Goal: Task Accomplishment & Management: Complete application form

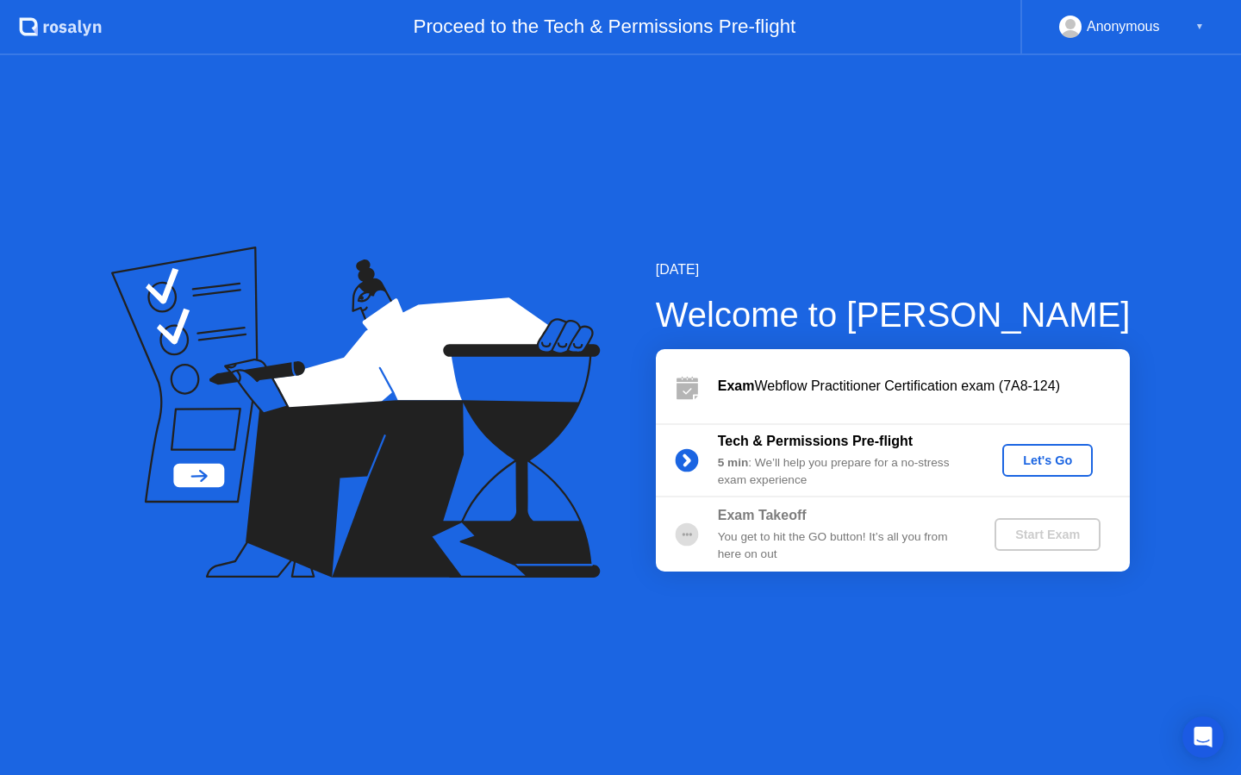
click at [1074, 464] on div "Let's Go" at bounding box center [1047, 460] width 77 height 14
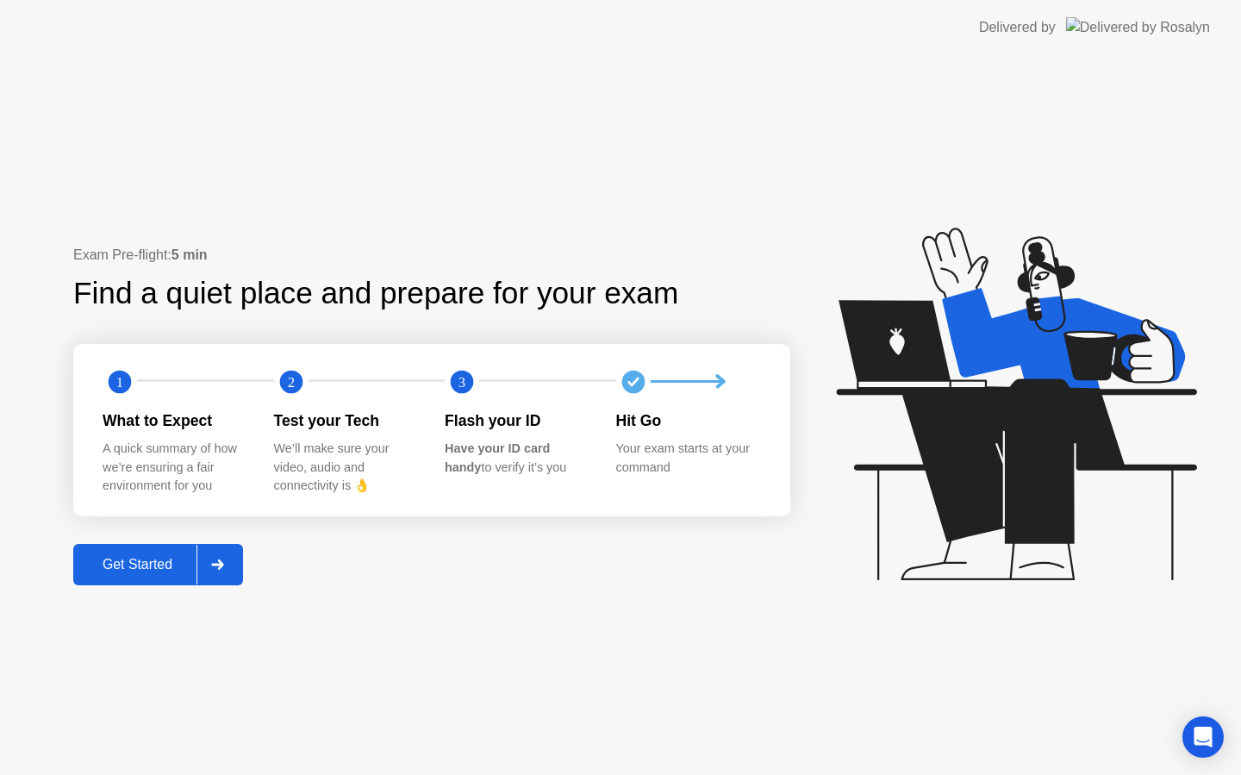
click at [129, 567] on div "Get Started" at bounding box center [137, 565] width 118 height 16
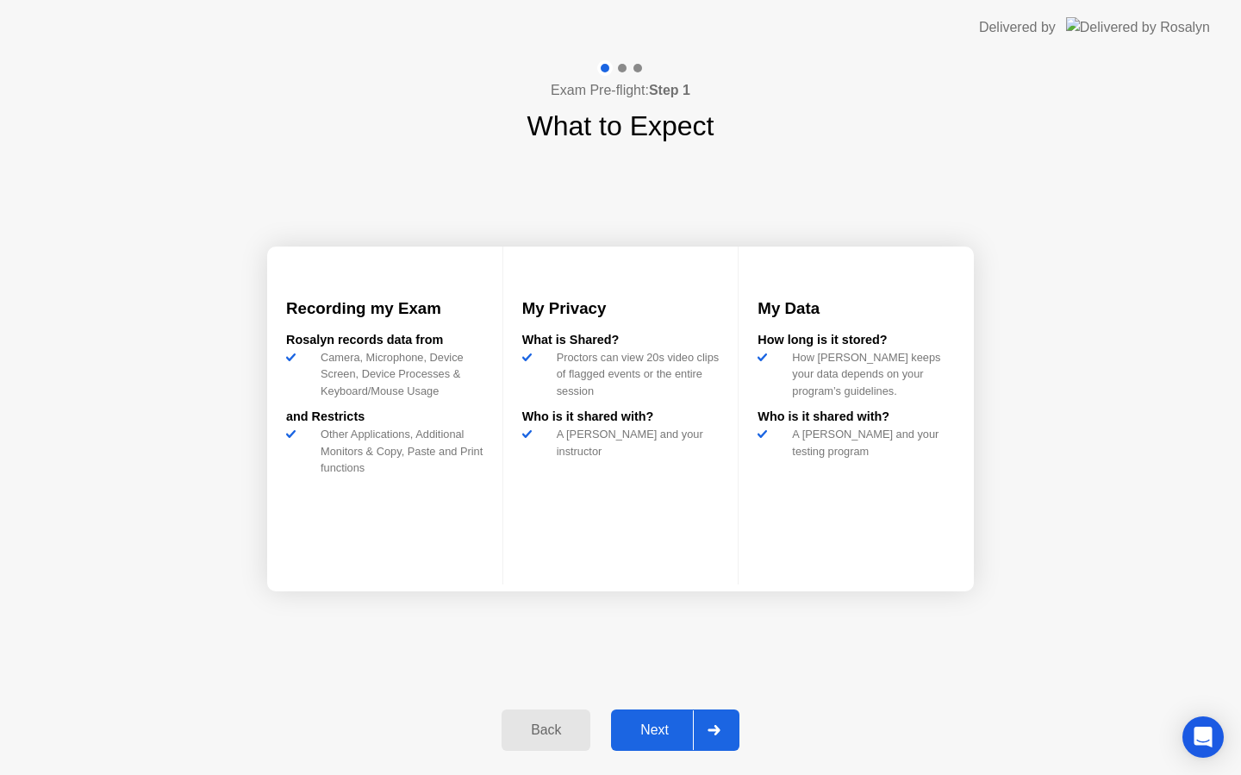
click at [667, 726] on div "Next" at bounding box center [654, 730] width 77 height 16
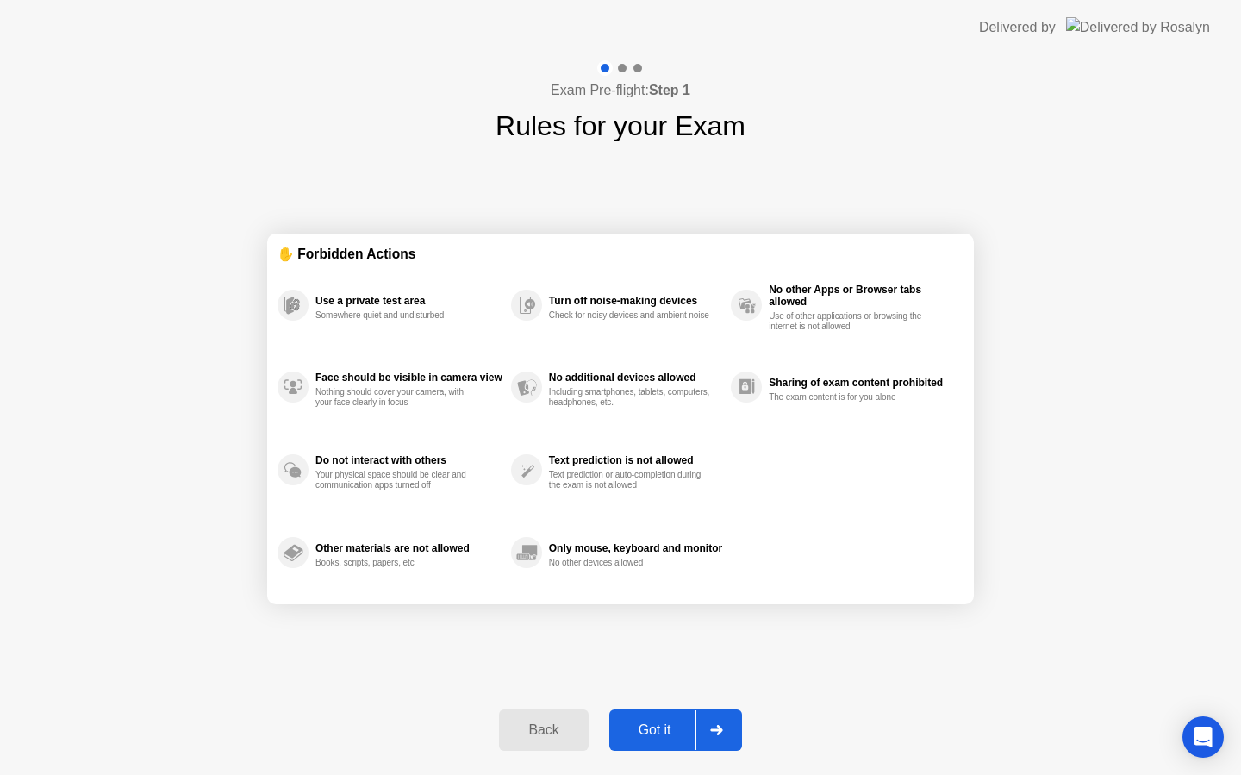
click at [660, 732] on div "Got it" at bounding box center [654, 730] width 81 height 16
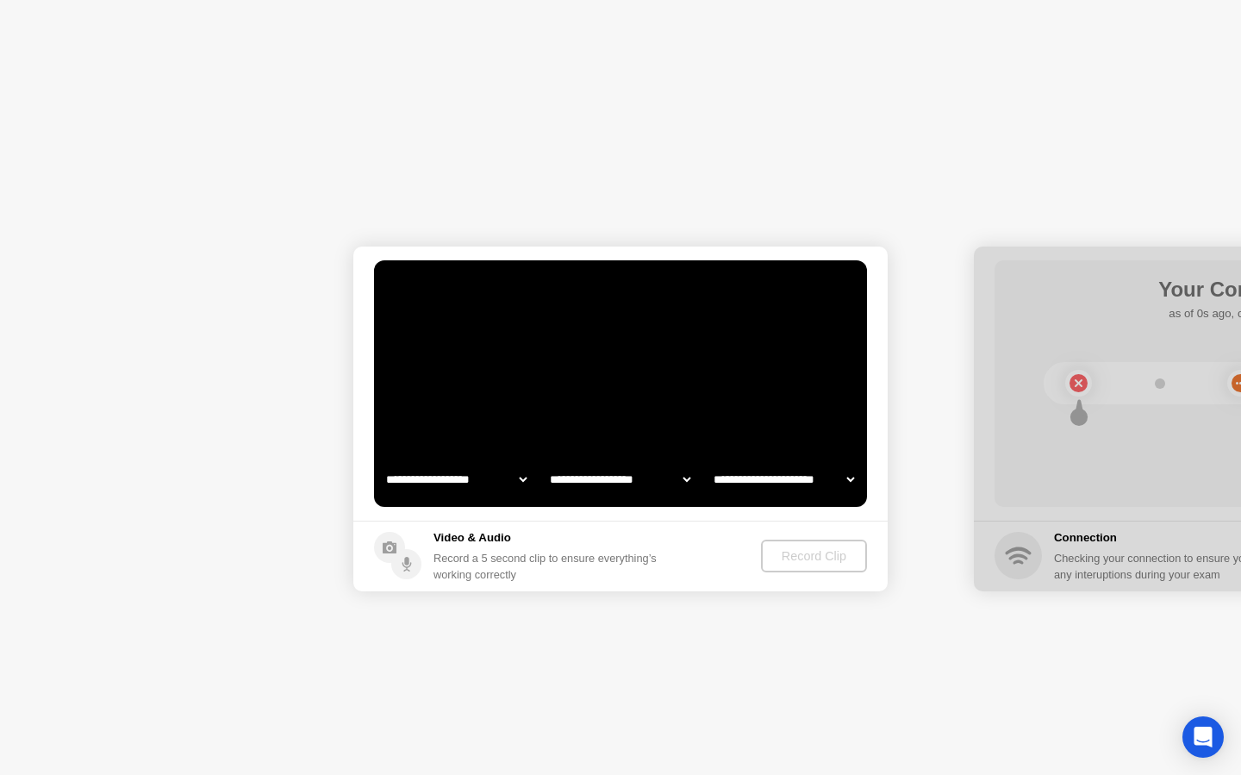
select select "**********"
select select "*******"
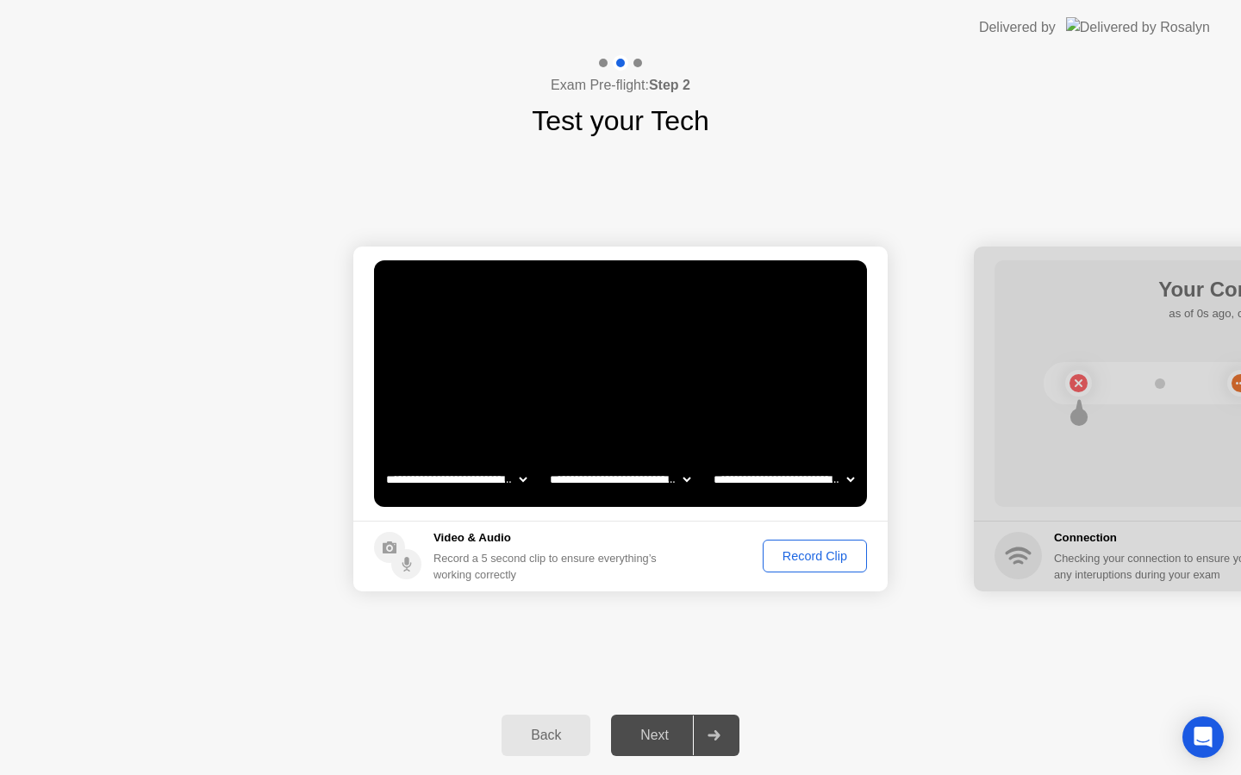
click at [811, 559] on div "Record Clip" at bounding box center [815, 556] width 92 height 14
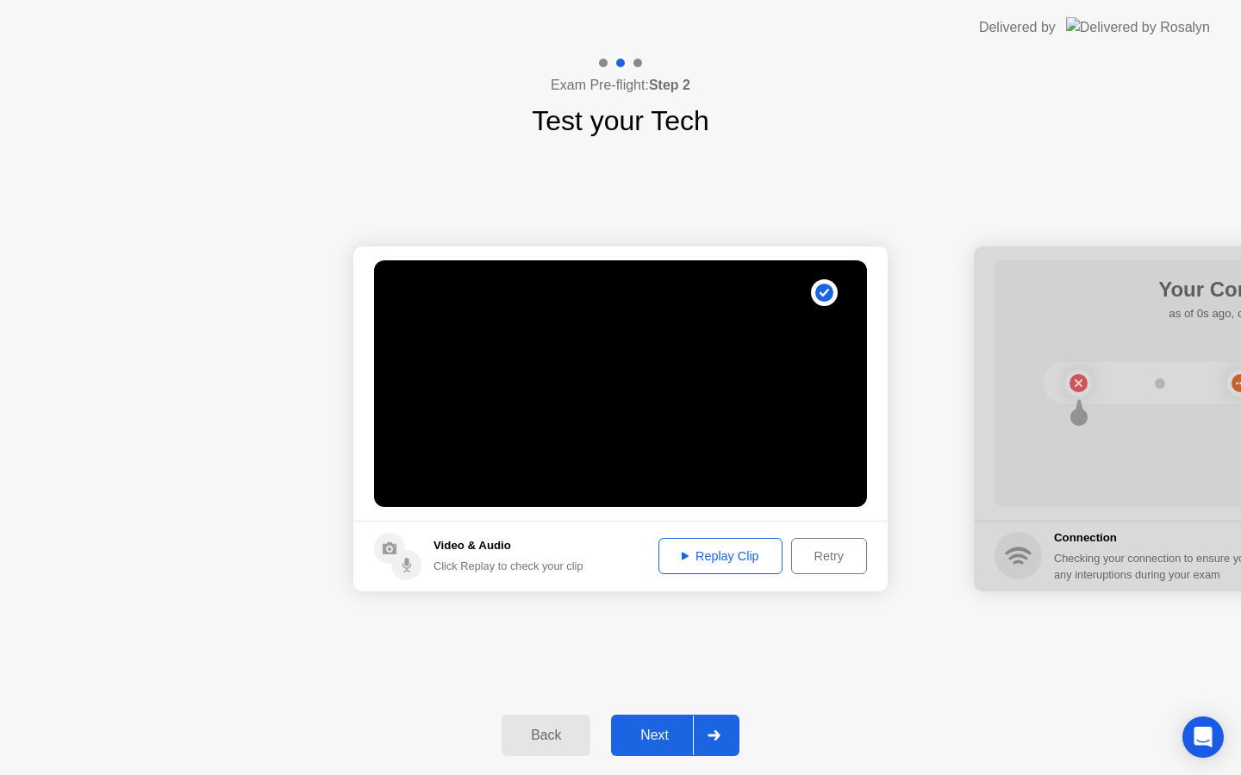
click at [720, 556] on div "Replay Clip" at bounding box center [720, 556] width 112 height 14
click at [650, 728] on div "Next" at bounding box center [654, 735] width 77 height 16
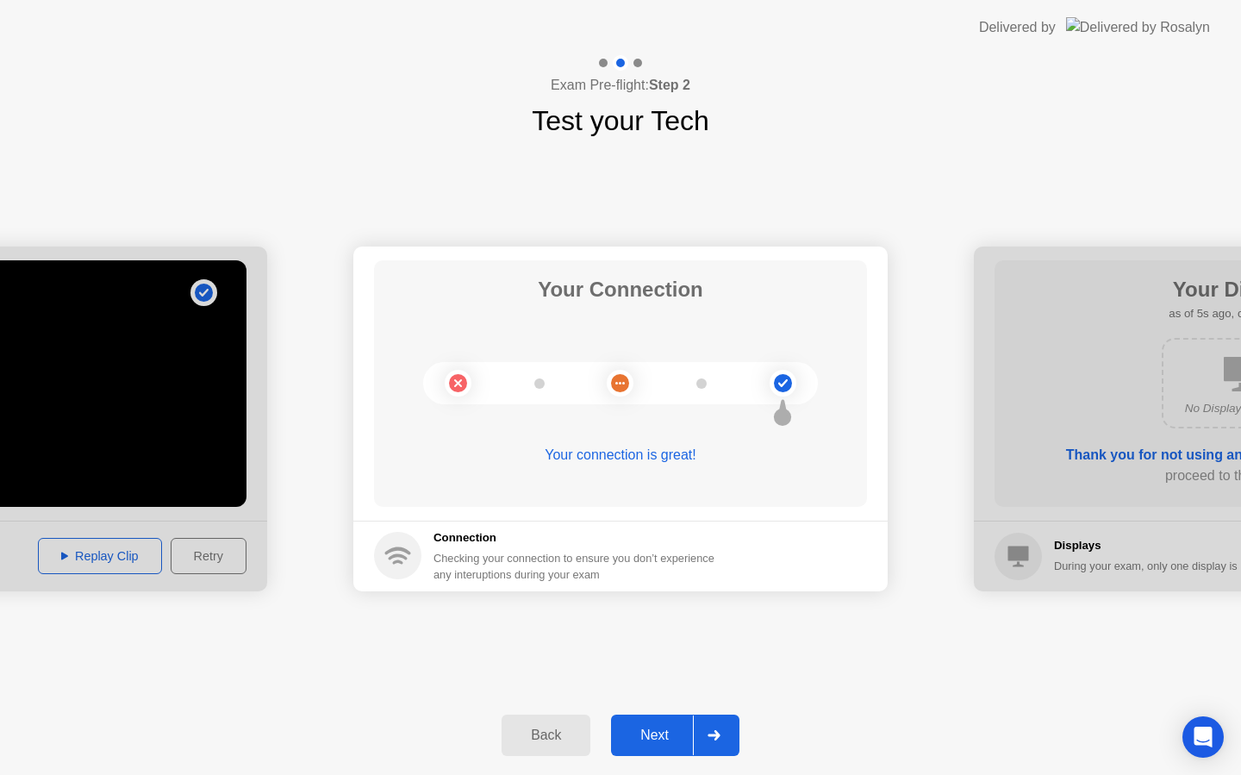
click at [665, 741] on div "Next" at bounding box center [654, 735] width 77 height 16
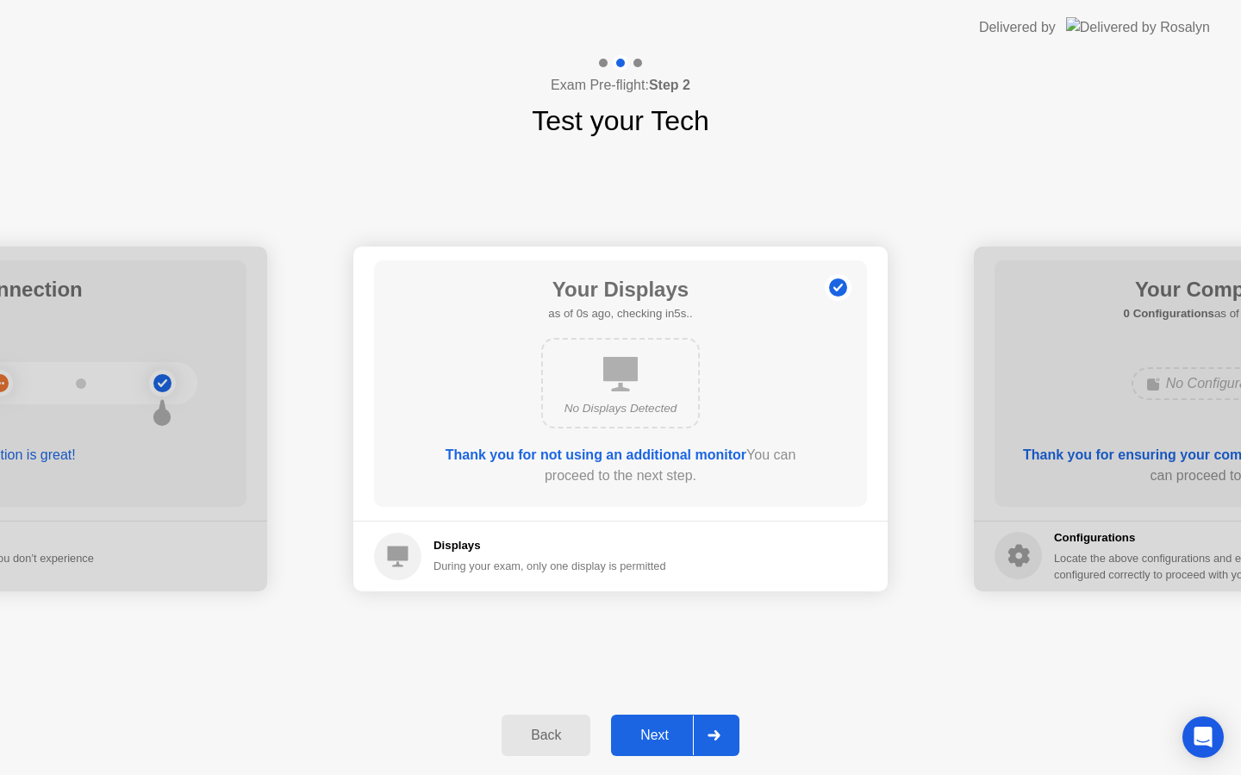
click at [667, 732] on div "Next" at bounding box center [654, 735] width 77 height 16
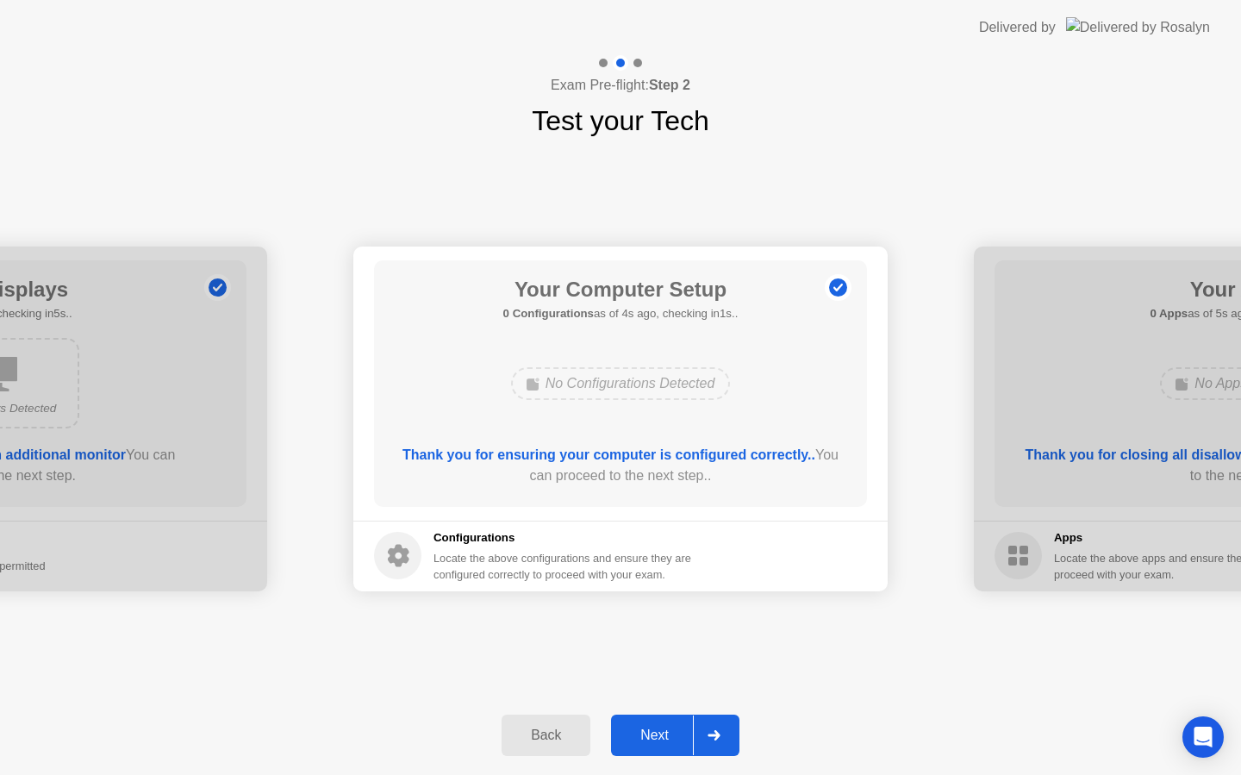
click at [663, 727] on div "Next" at bounding box center [654, 735] width 77 height 16
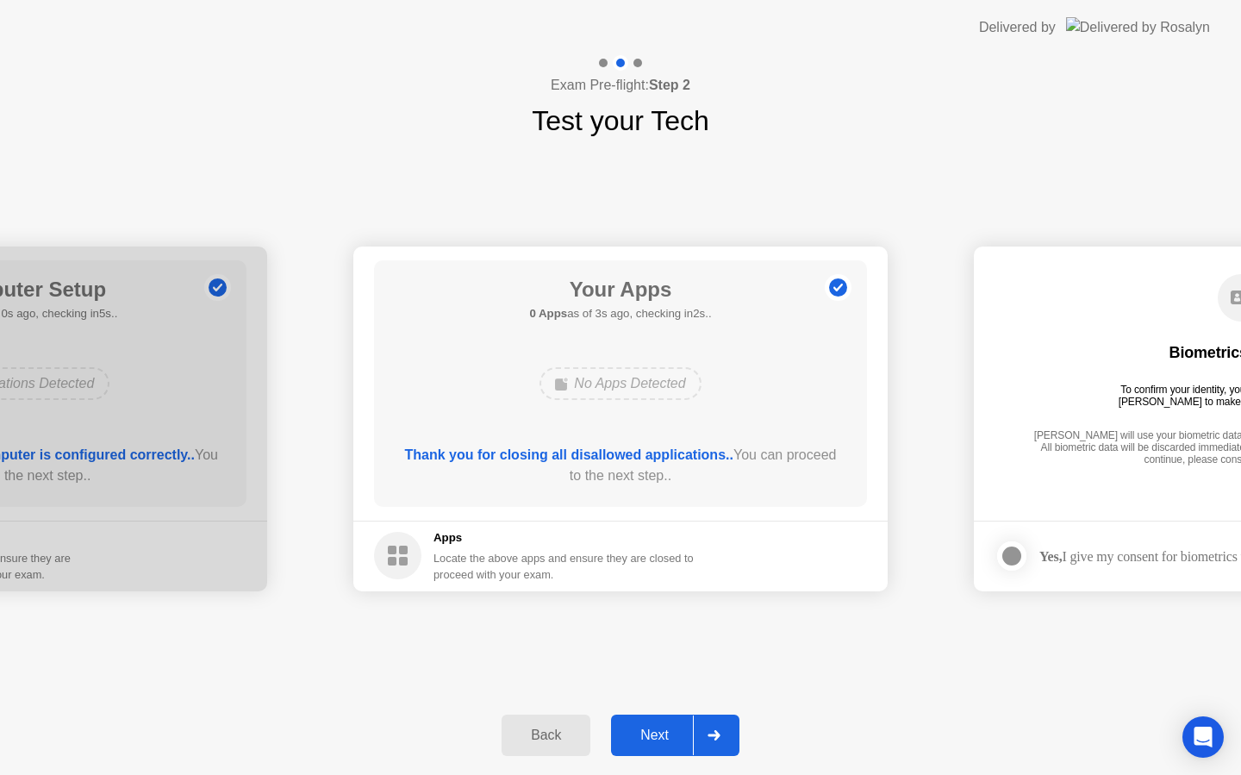
click at [666, 739] on div "Next" at bounding box center [654, 735] width 77 height 16
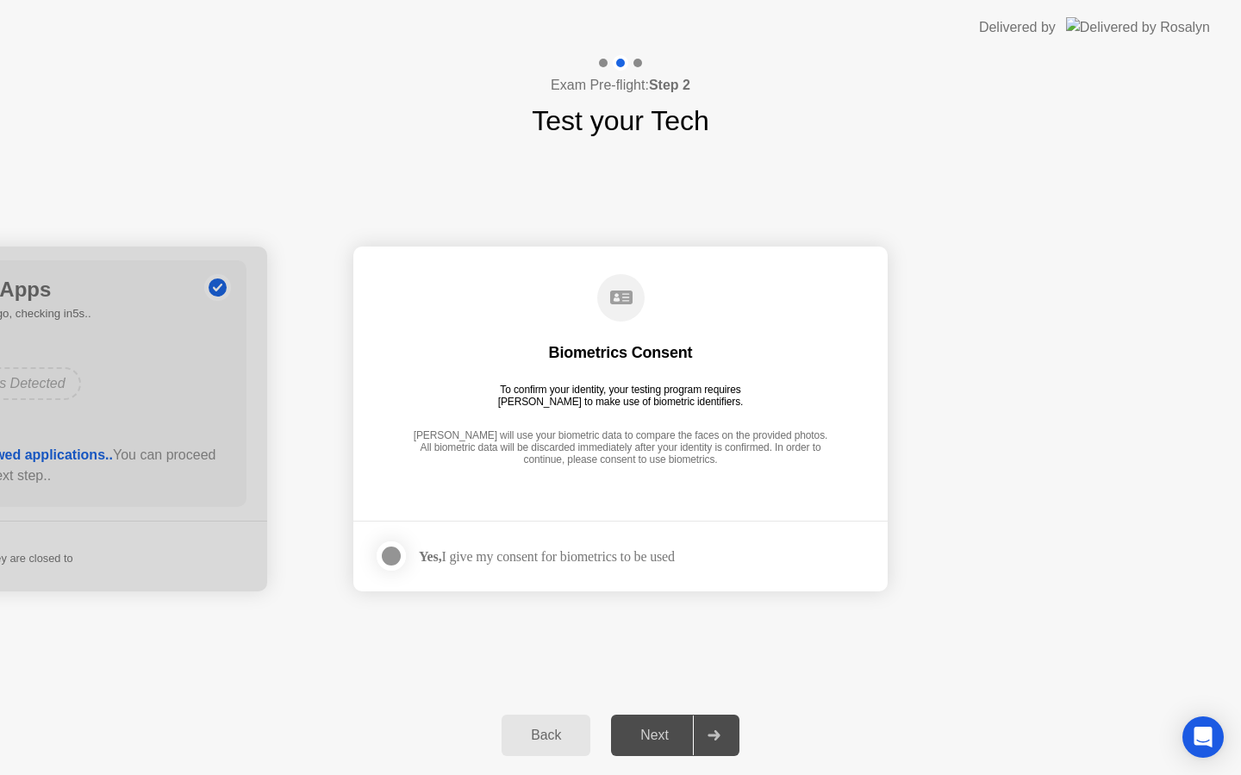
click at [387, 554] on div at bounding box center [391, 555] width 21 height 21
click at [650, 731] on div "Next" at bounding box center [654, 735] width 77 height 16
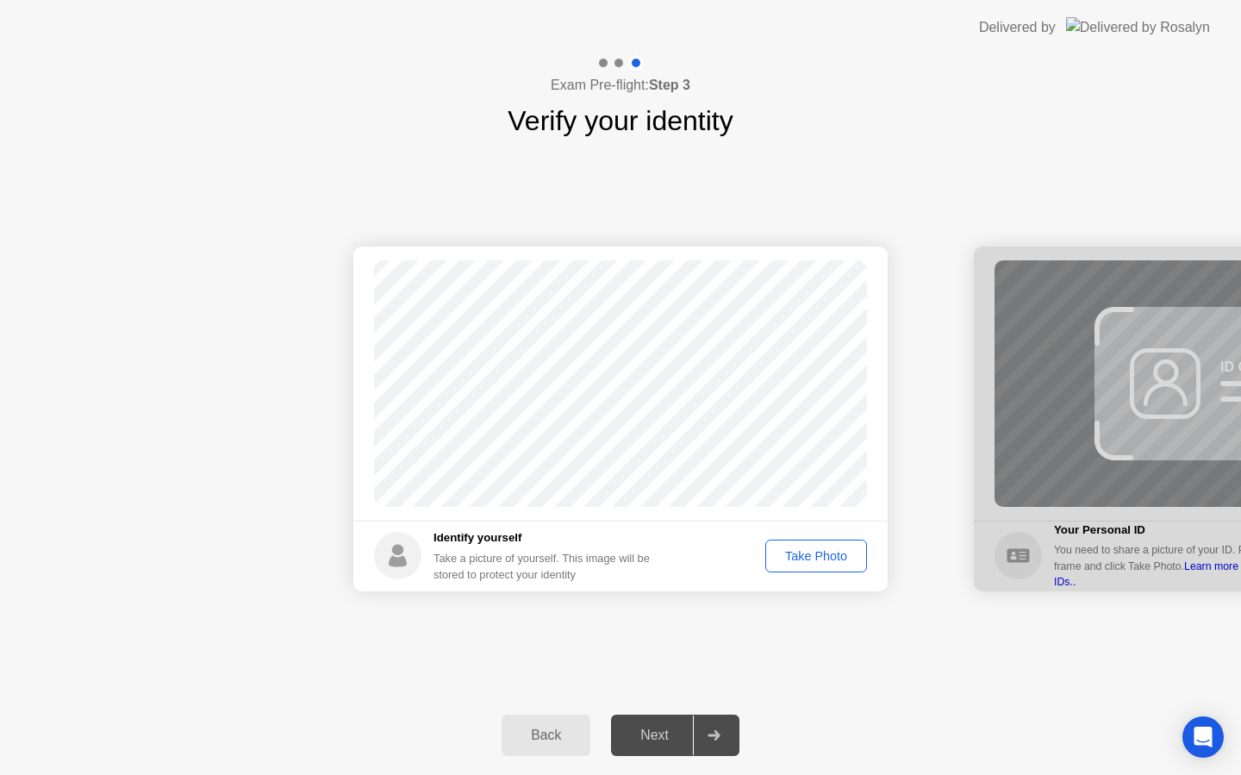
click at [822, 551] on div "Take Photo" at bounding box center [816, 556] width 90 height 14
click at [662, 732] on div "Next" at bounding box center [654, 735] width 77 height 16
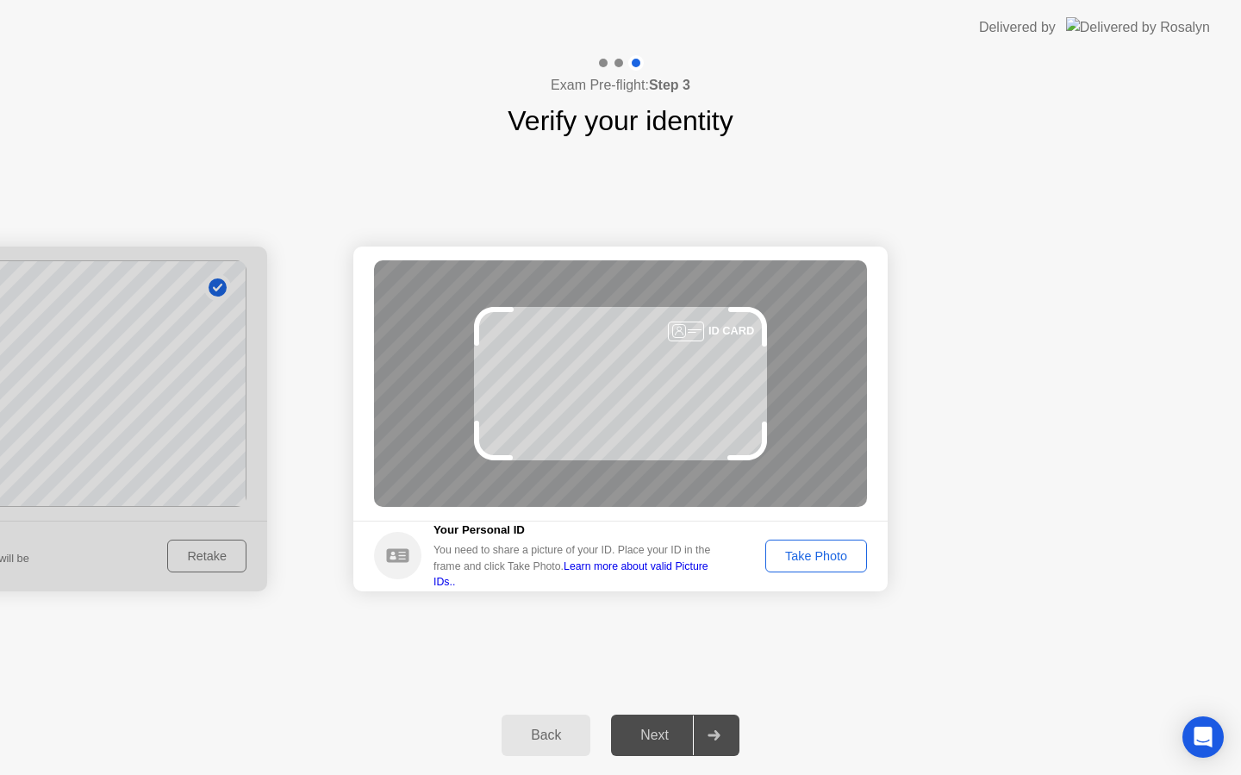
click at [813, 554] on div "Take Photo" at bounding box center [816, 556] width 90 height 14
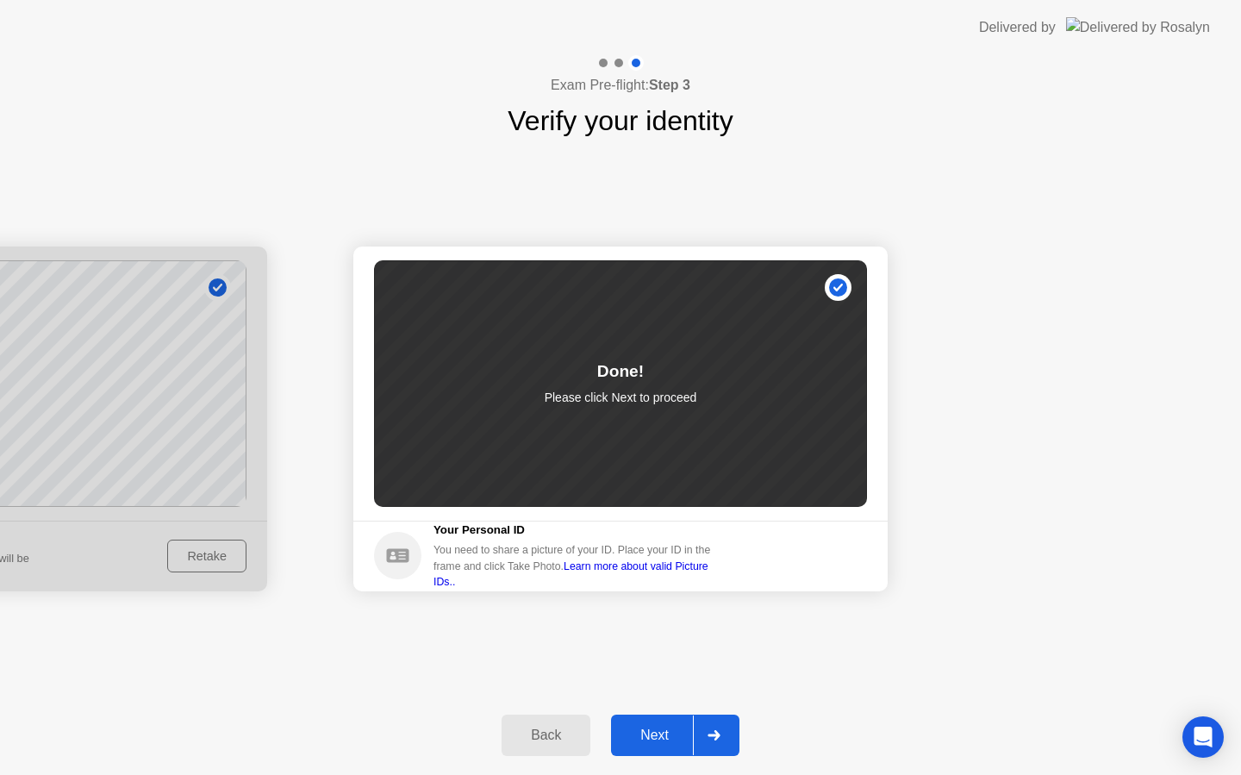
click at [669, 727] on div "Next" at bounding box center [654, 735] width 77 height 16
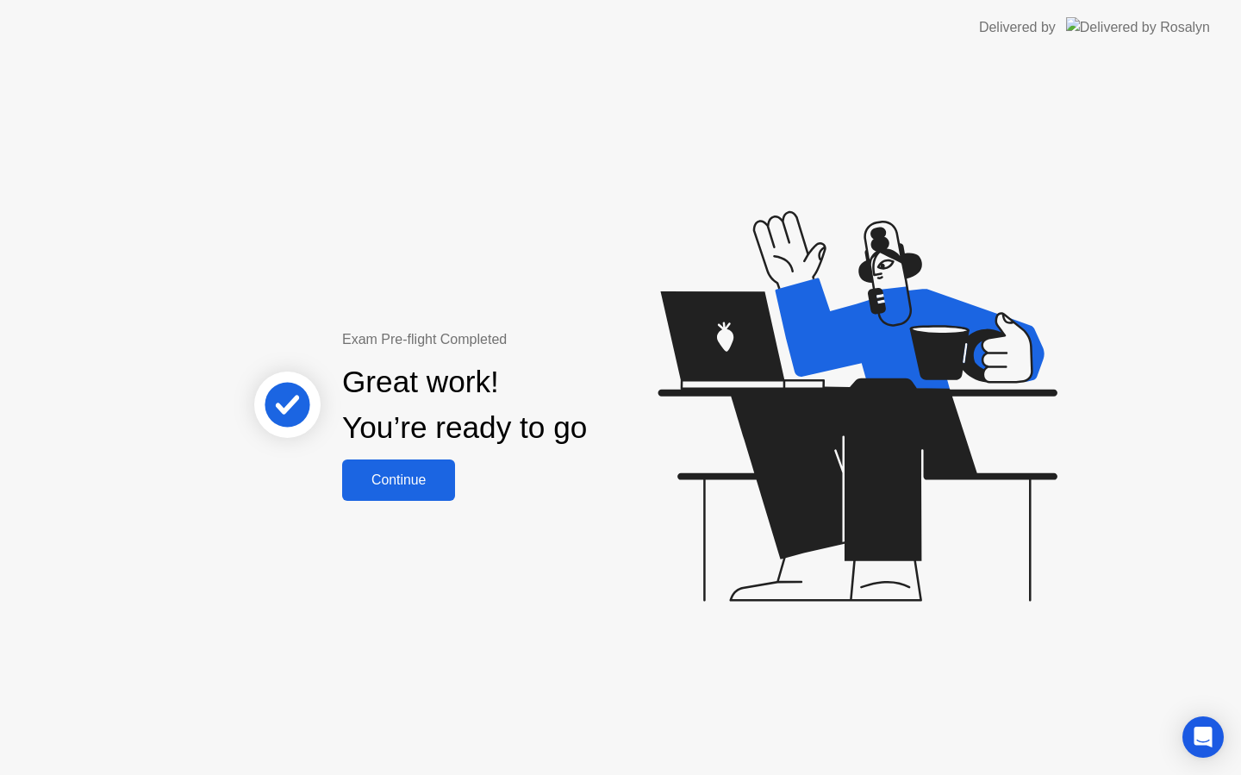
click at [414, 480] on div "Continue" at bounding box center [398, 480] width 103 height 16
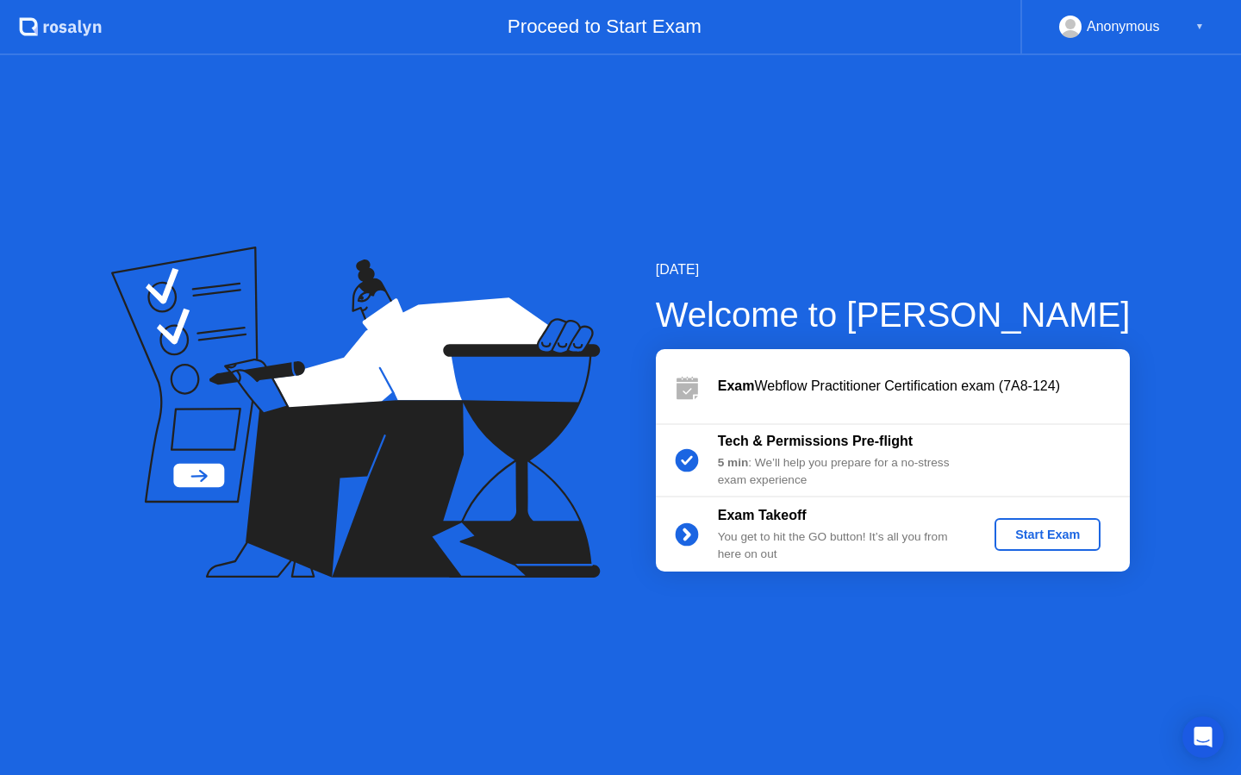
click at [1023, 529] on div "Start Exam" at bounding box center [1047, 534] width 92 height 14
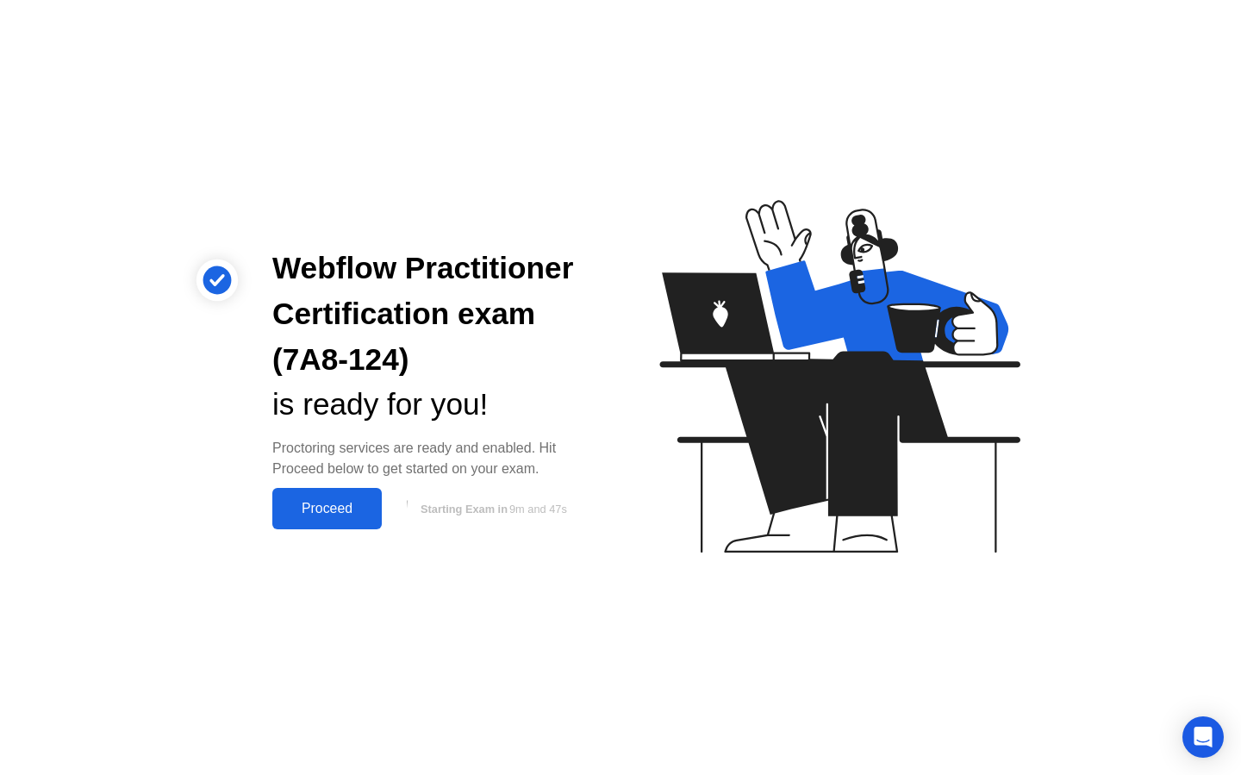
click at [317, 515] on div "Proceed" at bounding box center [326, 509] width 99 height 16
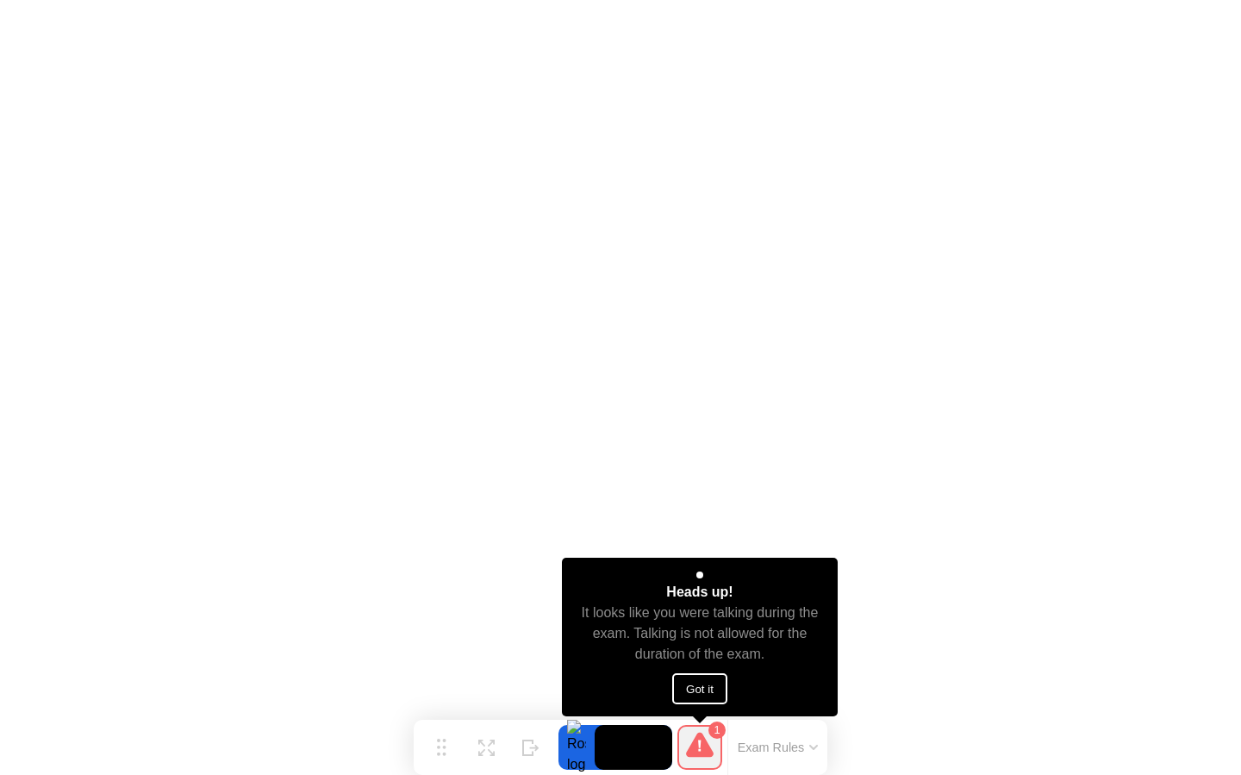
click at [697, 692] on button "Got it" at bounding box center [699, 688] width 55 height 31
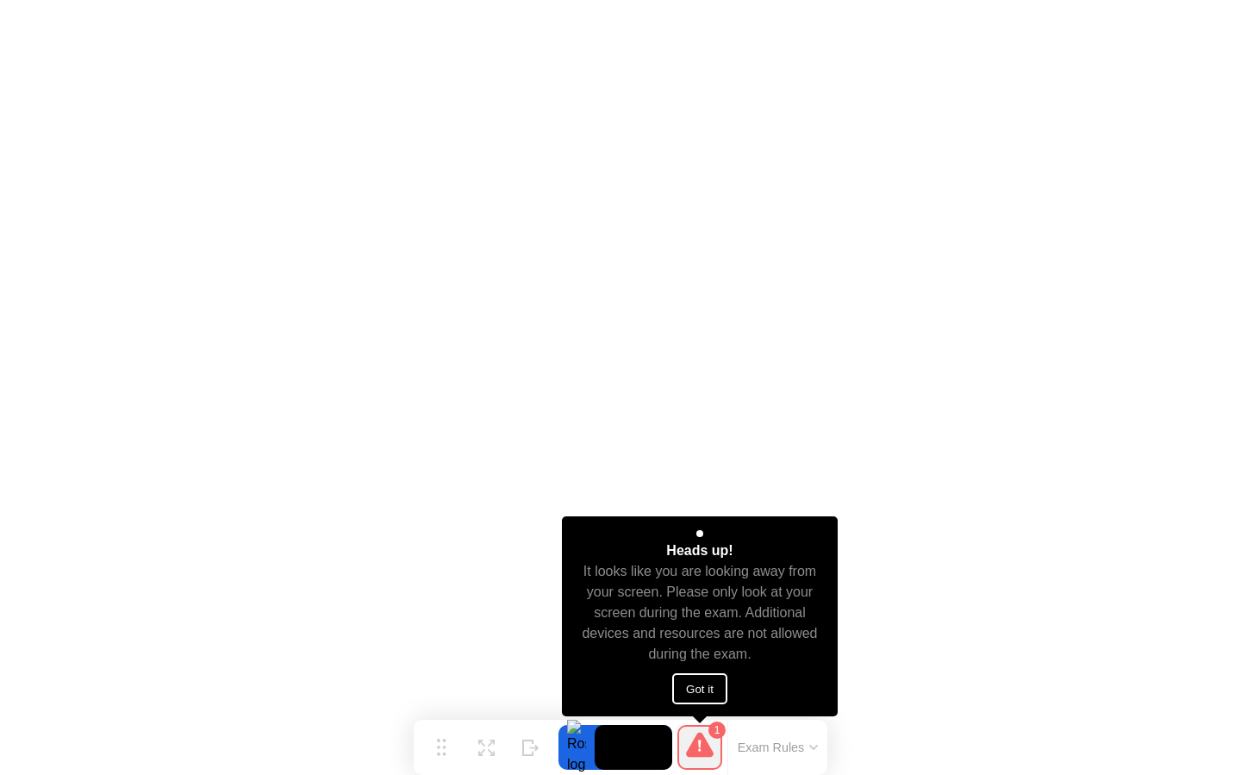
click at [701, 684] on button "Got it" at bounding box center [699, 688] width 55 height 31
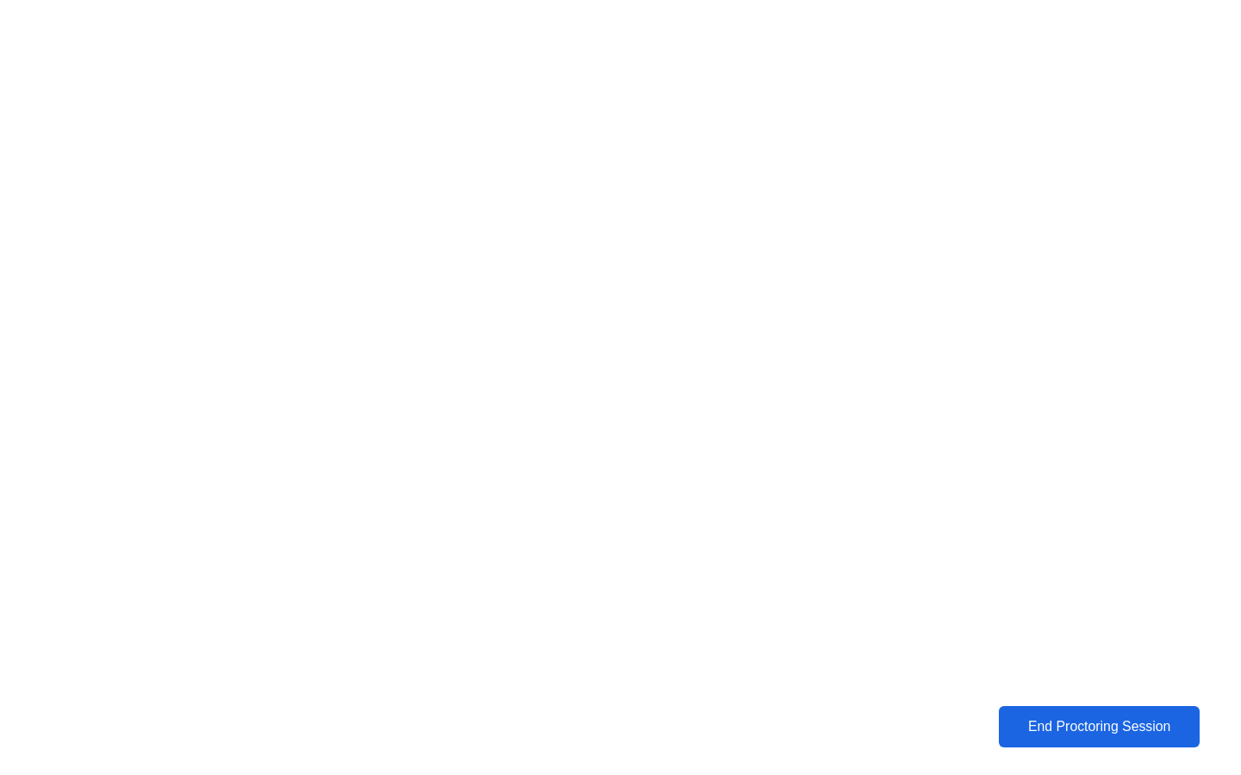
click at [1106, 726] on div "End Proctoring Session" at bounding box center [1099, 727] width 192 height 16
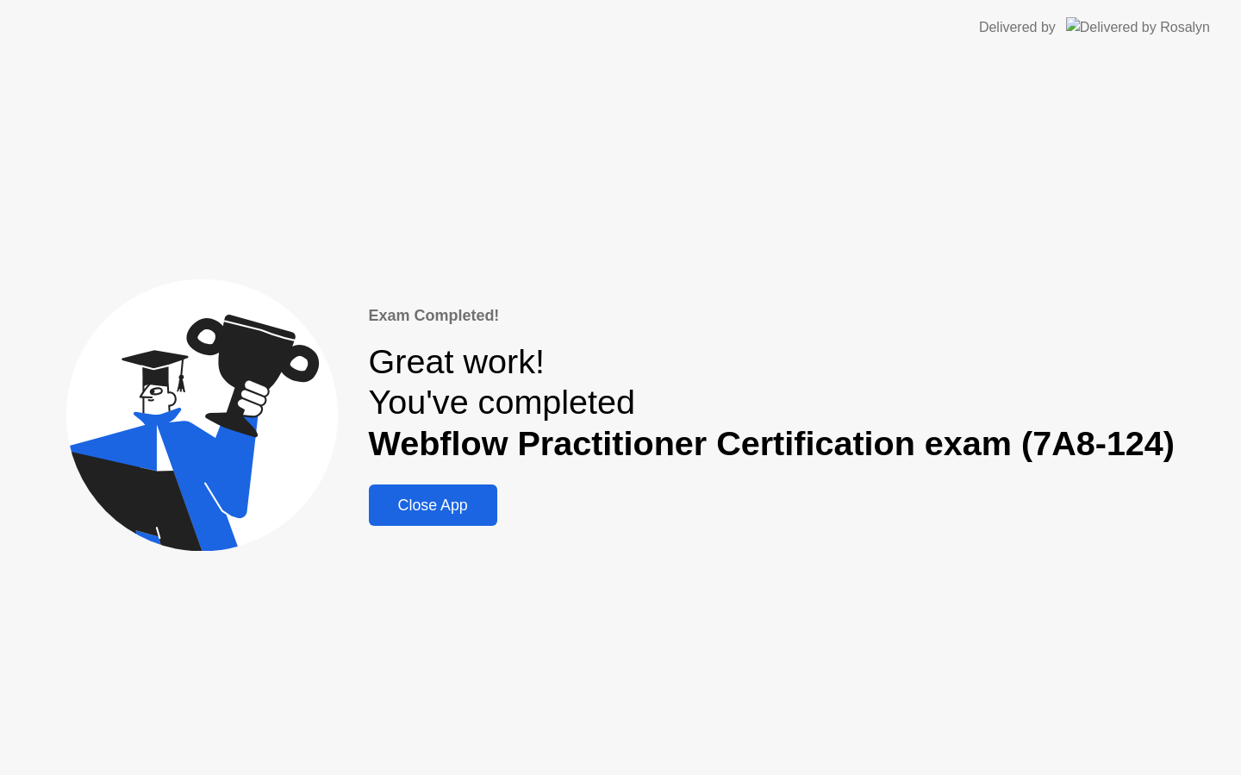
click at [464, 511] on div "Close App" at bounding box center [433, 505] width 118 height 18
